Goal: Find specific page/section: Find specific page/section

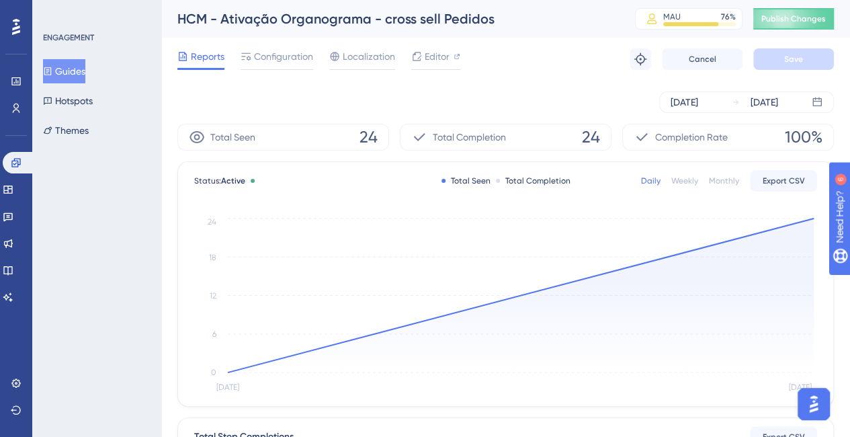
click at [70, 68] on button "Guides" at bounding box center [64, 71] width 42 height 24
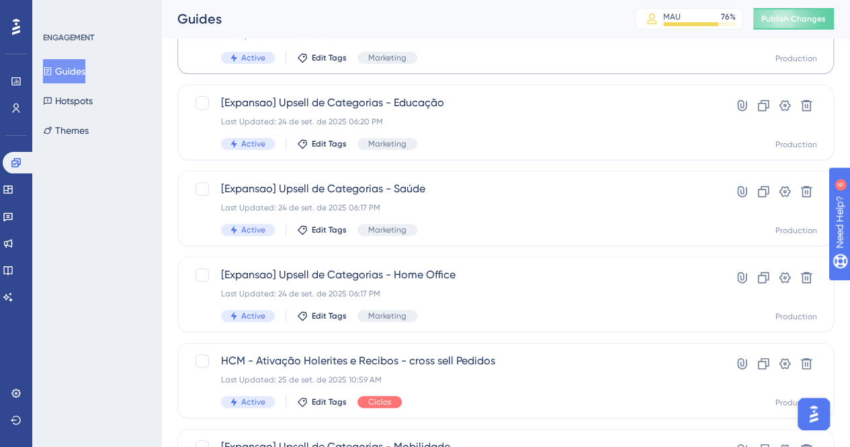
scroll to position [286, 0]
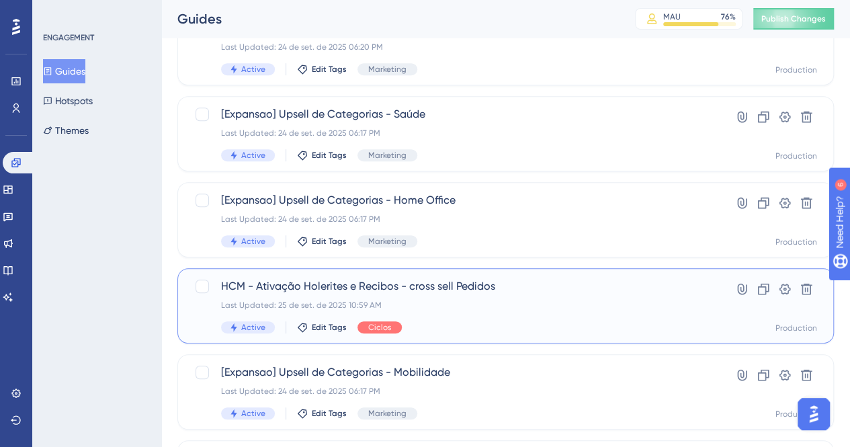
click at [305, 290] on span "HCM - Ativação Holerites e Recibos - cross sell Pedidos" at bounding box center [452, 286] width 462 height 16
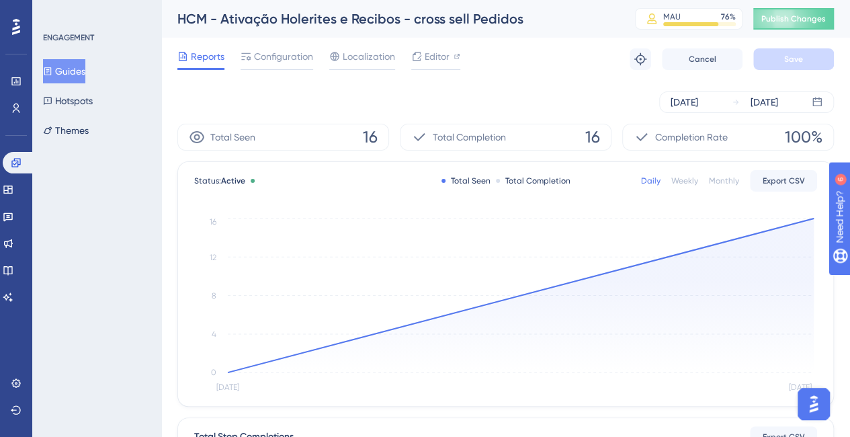
click at [75, 69] on button "Guides" at bounding box center [64, 71] width 42 height 24
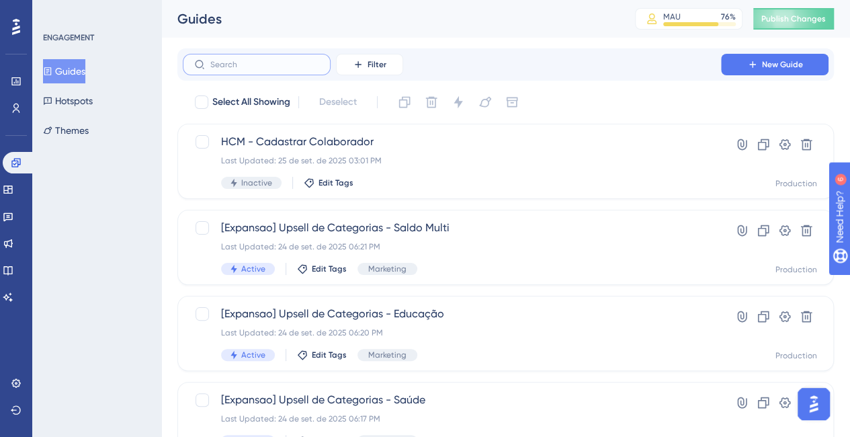
click at [228, 68] on input "text" at bounding box center [264, 64] width 109 height 9
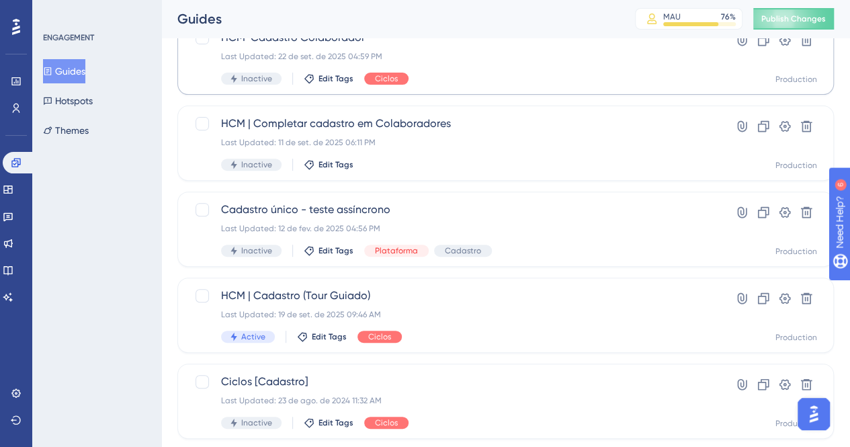
scroll to position [225, 0]
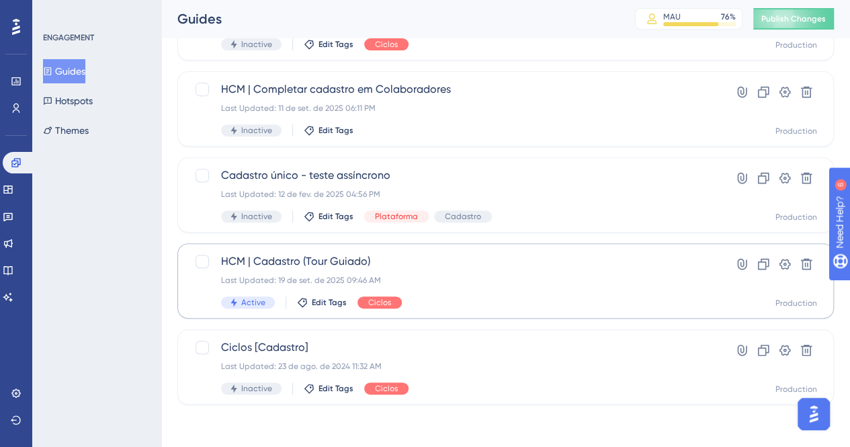
type input "cadas"
click at [276, 260] on span "HCM | Cadastro (Tour Guiado)" at bounding box center [452, 261] width 462 height 16
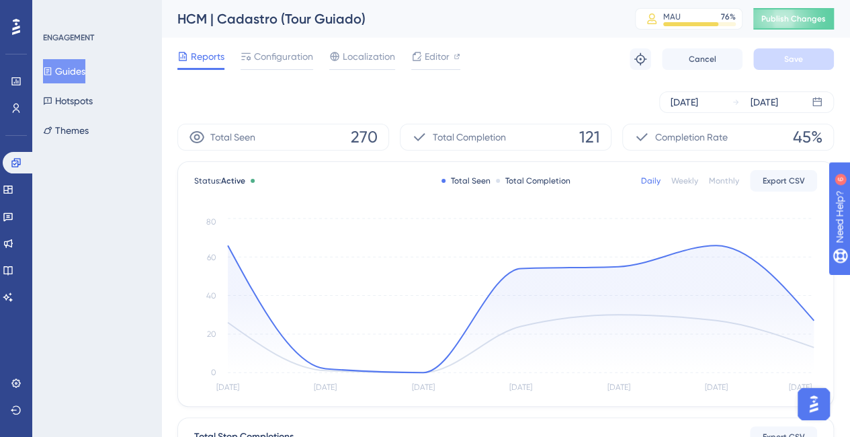
click at [195, 51] on span "Reports" at bounding box center [208, 56] width 34 height 16
click at [74, 68] on button "Guides" at bounding box center [64, 71] width 42 height 24
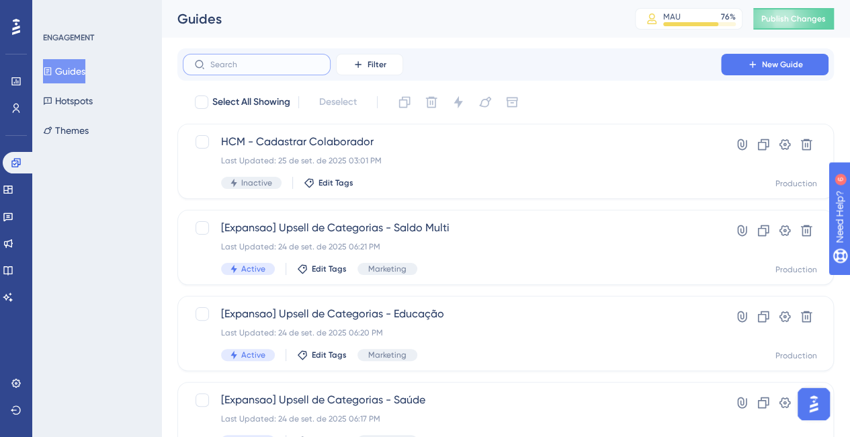
click at [242, 63] on input "text" at bounding box center [264, 64] width 109 height 9
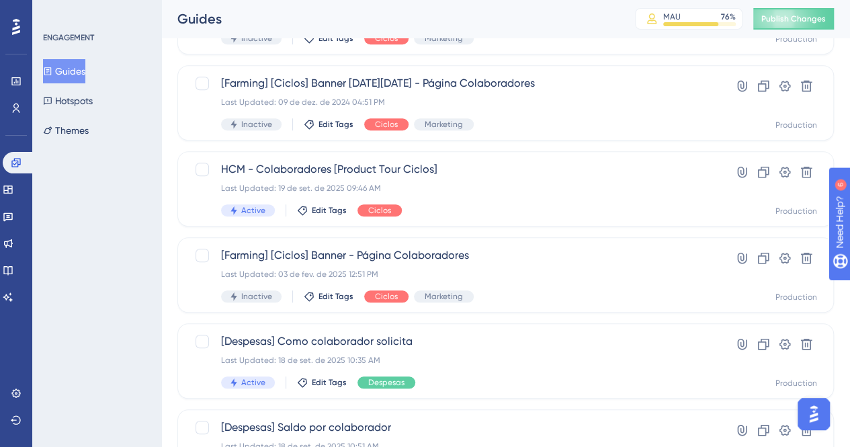
scroll to position [401, 0]
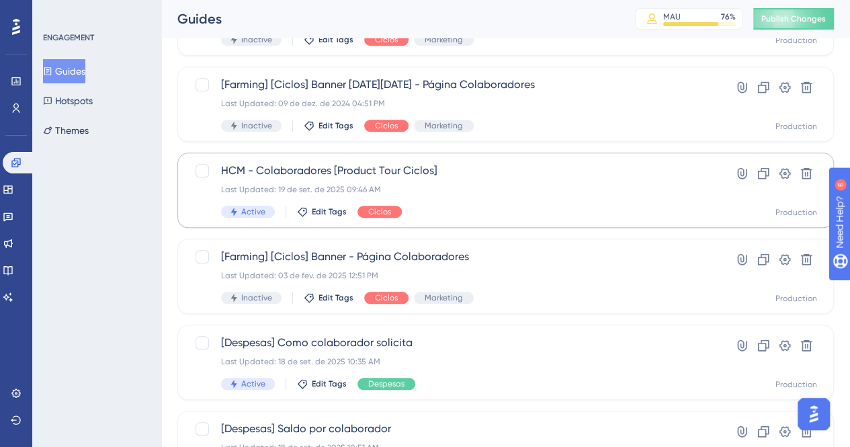
type input "colab"
click at [319, 171] on span "HCM - Colaboradores [Product Tour Ciclos]" at bounding box center [452, 171] width 462 height 16
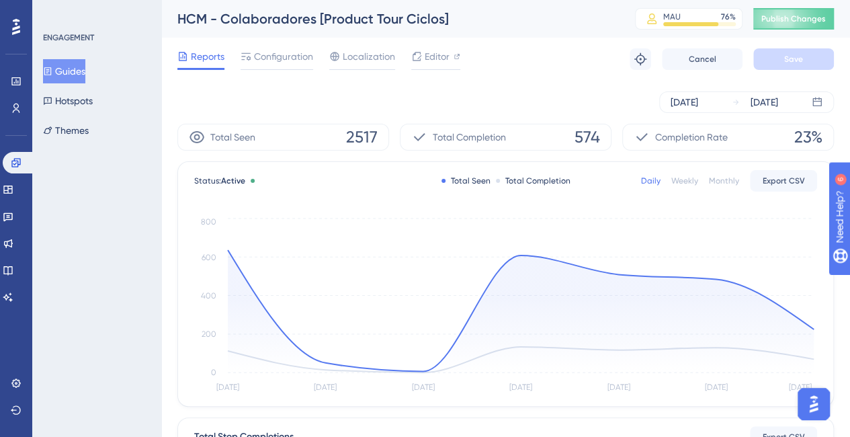
click at [200, 57] on span "Reports" at bounding box center [208, 56] width 34 height 16
click at [77, 71] on button "Guides" at bounding box center [64, 71] width 42 height 24
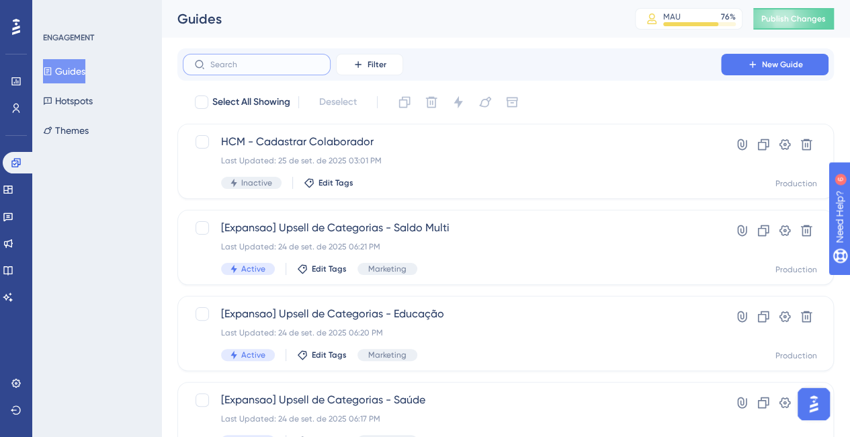
click at [238, 67] on input "text" at bounding box center [264, 64] width 109 height 9
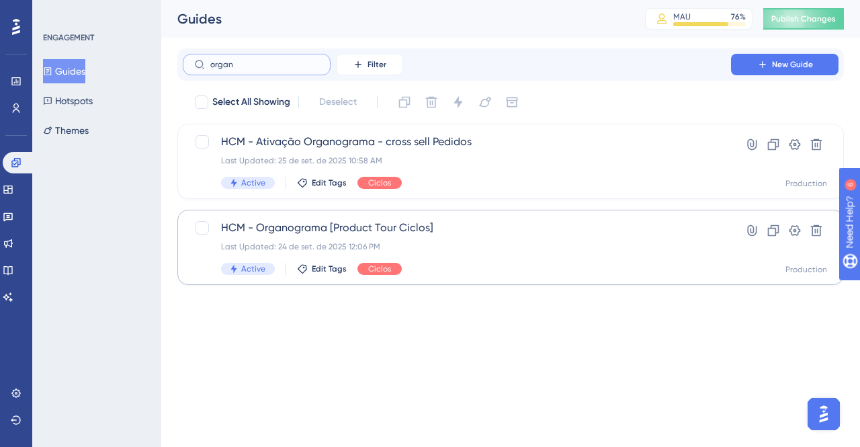
type input "organ"
click at [297, 227] on span "HCM - Organograma [Product Tour Ciclos]" at bounding box center [457, 228] width 472 height 16
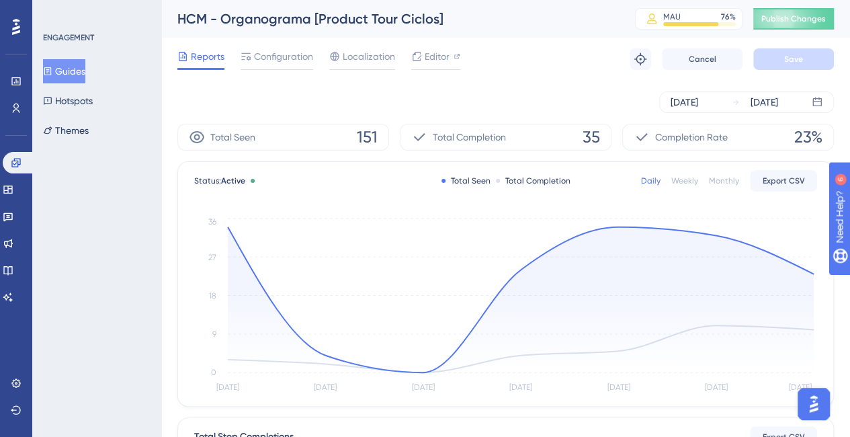
click at [192, 54] on span "Reports" at bounding box center [208, 56] width 34 height 16
click at [67, 70] on button "Guides" at bounding box center [64, 71] width 42 height 24
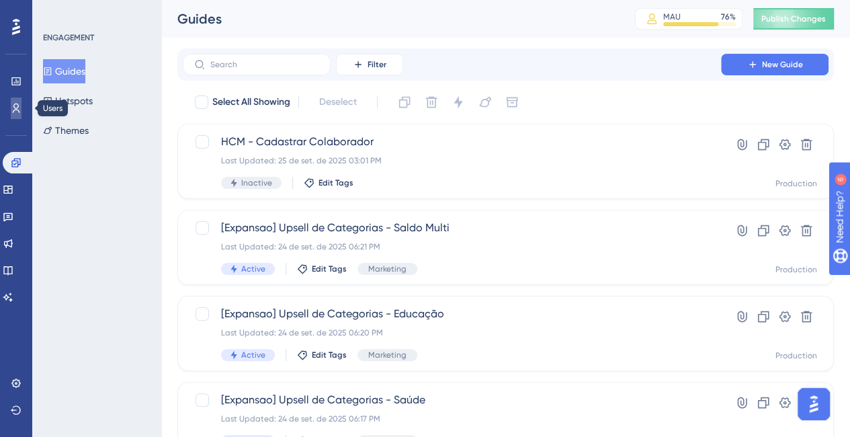
click at [15, 105] on icon at bounding box center [16, 108] width 11 height 11
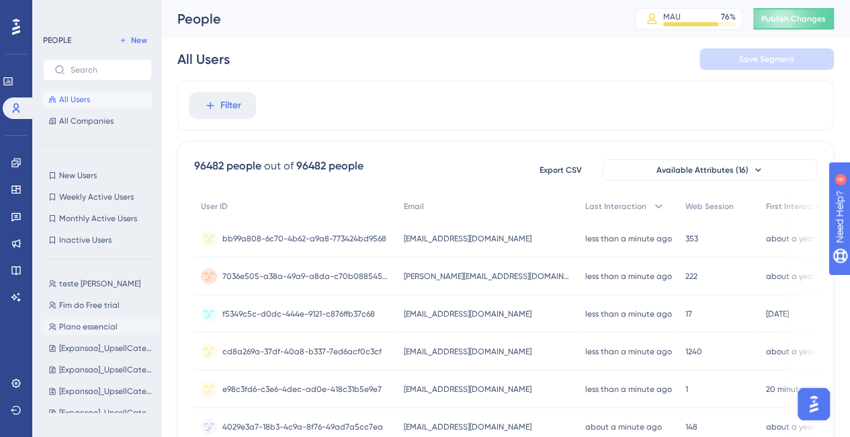
click at [97, 323] on span "Plano essencial" at bounding box center [88, 326] width 58 height 11
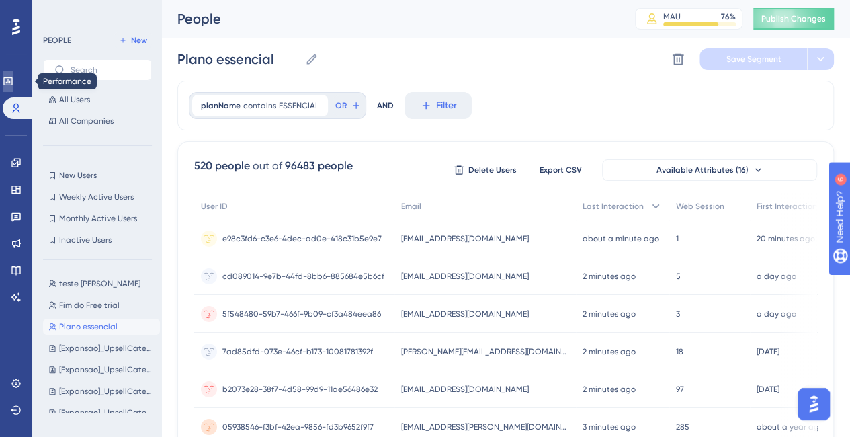
click at [13, 85] on icon at bounding box center [8, 81] width 11 height 11
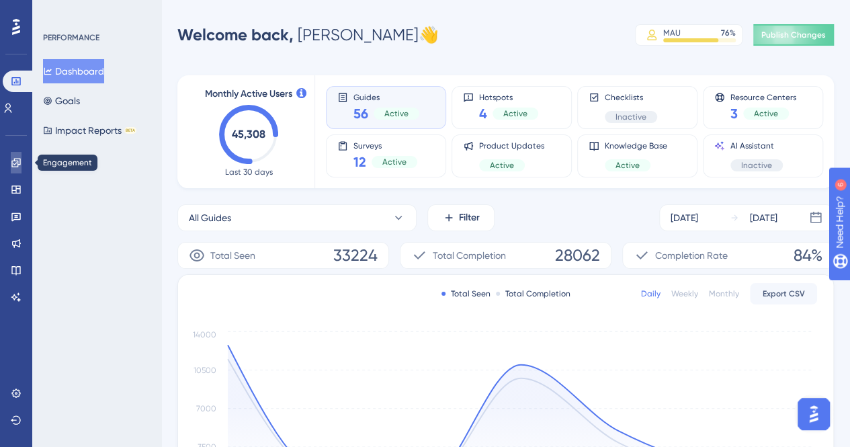
click at [21, 159] on icon at bounding box center [16, 162] width 11 height 11
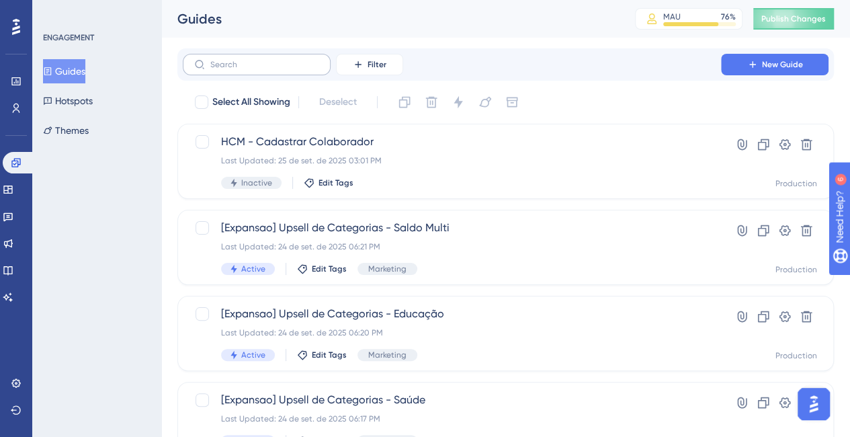
click at [231, 57] on label at bounding box center [257, 65] width 148 height 22
click at [231, 60] on input "text" at bounding box center [264, 64] width 109 height 9
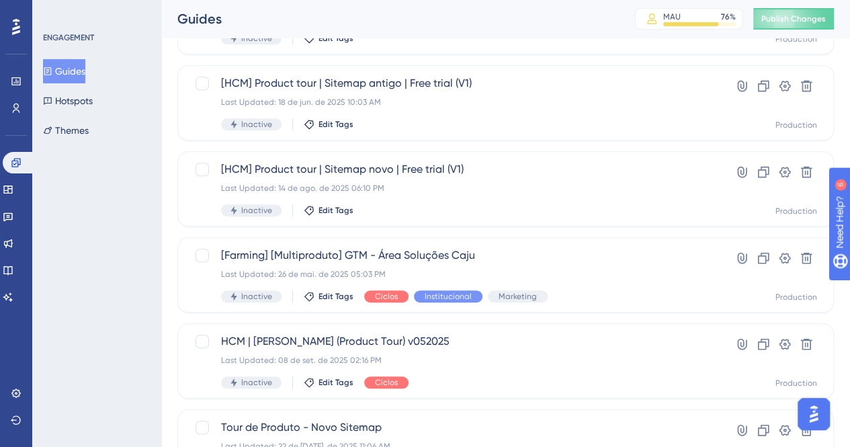
scroll to position [406, 0]
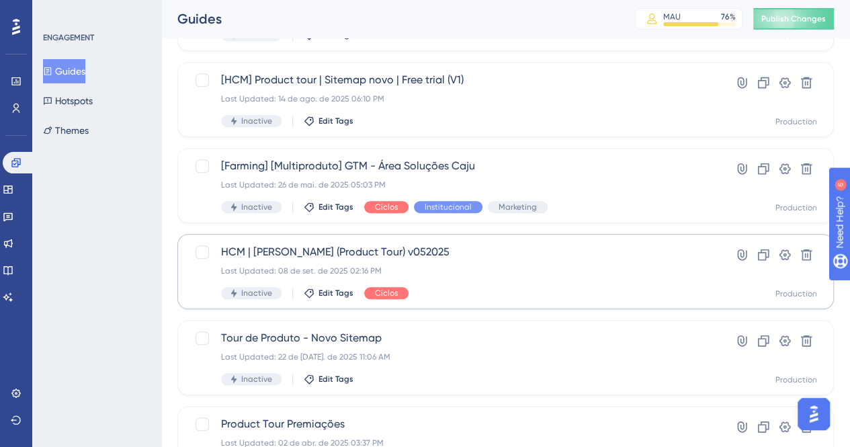
type input "prod"
click at [339, 249] on span "HCM | [PERSON_NAME] (Product Tour) v052025" at bounding box center [452, 252] width 462 height 16
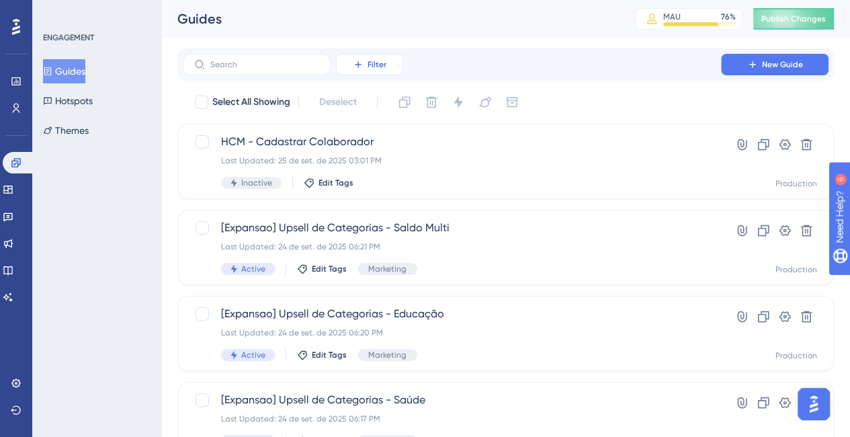
click at [368, 67] on span "Filter" at bounding box center [377, 64] width 19 height 11
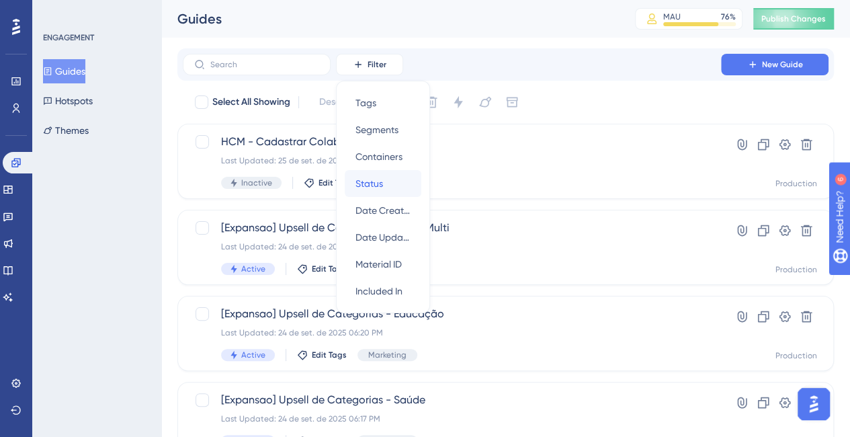
click at [390, 186] on div "Status Status" at bounding box center [383, 183] width 55 height 27
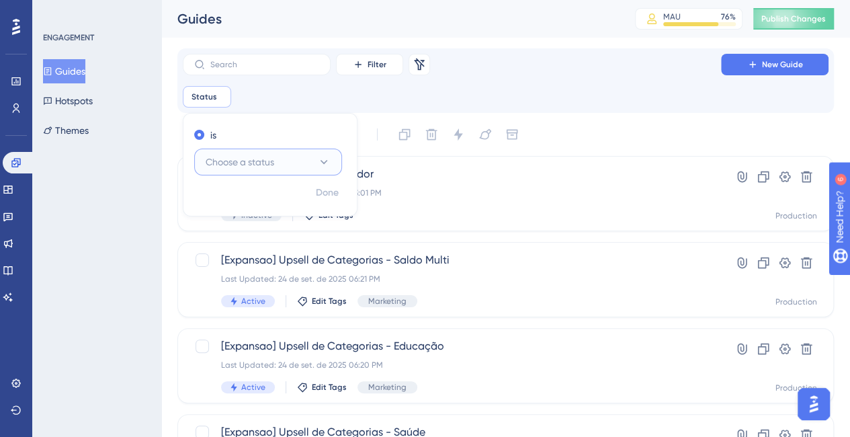
click at [292, 159] on button "Choose a status" at bounding box center [268, 162] width 148 height 27
click at [239, 196] on span "Active" at bounding box center [227, 203] width 27 height 16
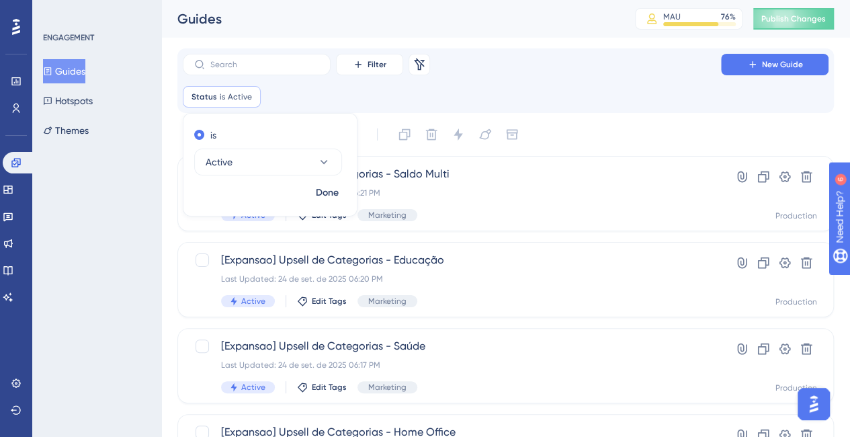
click at [503, 87] on div "Status is Active Active Remove is Active Done" at bounding box center [506, 97] width 646 height 22
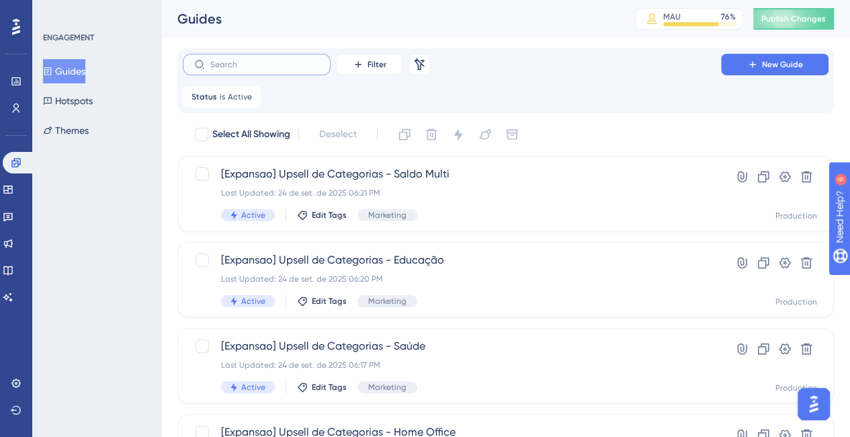
click at [273, 66] on input "text" at bounding box center [264, 64] width 109 height 9
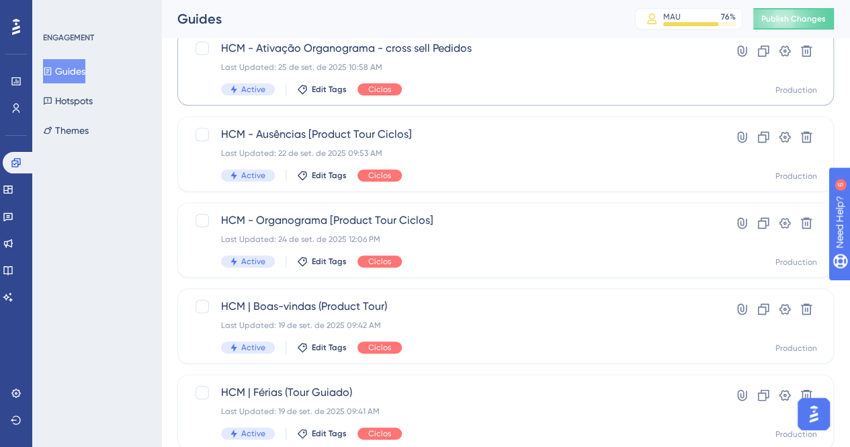
scroll to position [262, 0]
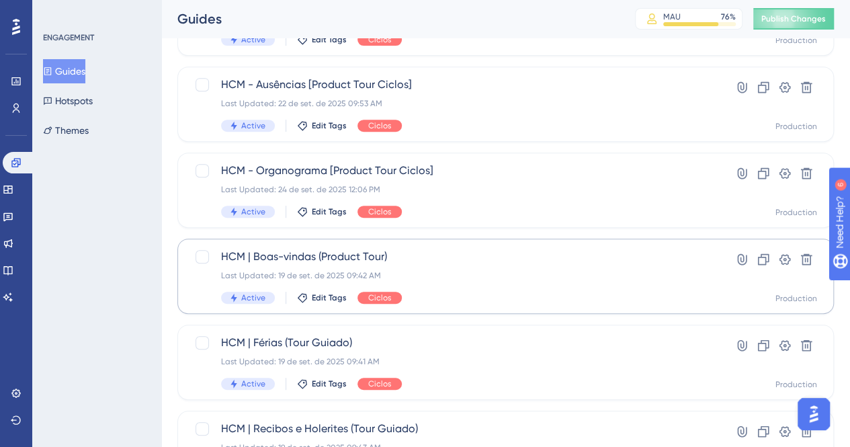
type input "HCM"
click at [343, 255] on span "HCM | Boas-vindas (Product Tour)" at bounding box center [452, 257] width 462 height 16
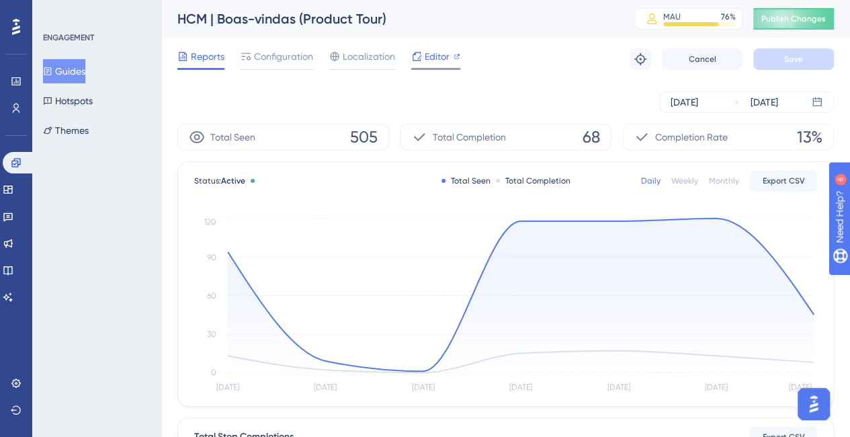
click at [437, 55] on span "Editor" at bounding box center [437, 56] width 25 height 16
